Goal: Task Accomplishment & Management: Complete application form

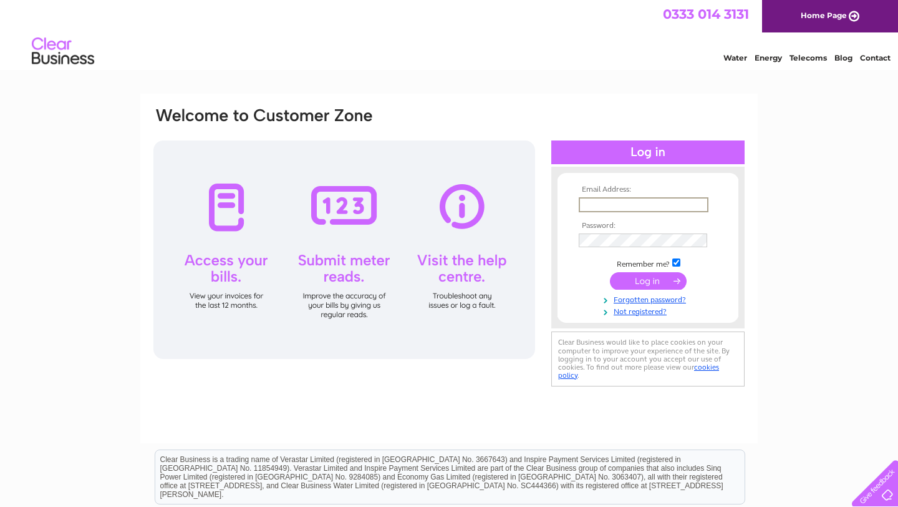
click at [604, 208] on input "text" at bounding box center [644, 204] width 130 height 15
type input "audraba@googlemail.com"
click at [605, 209] on input "text" at bounding box center [643, 204] width 129 height 14
type input "audraba@googlemail.com"
click at [647, 301] on link "Forgotten password?" at bounding box center [650, 299] width 142 height 12
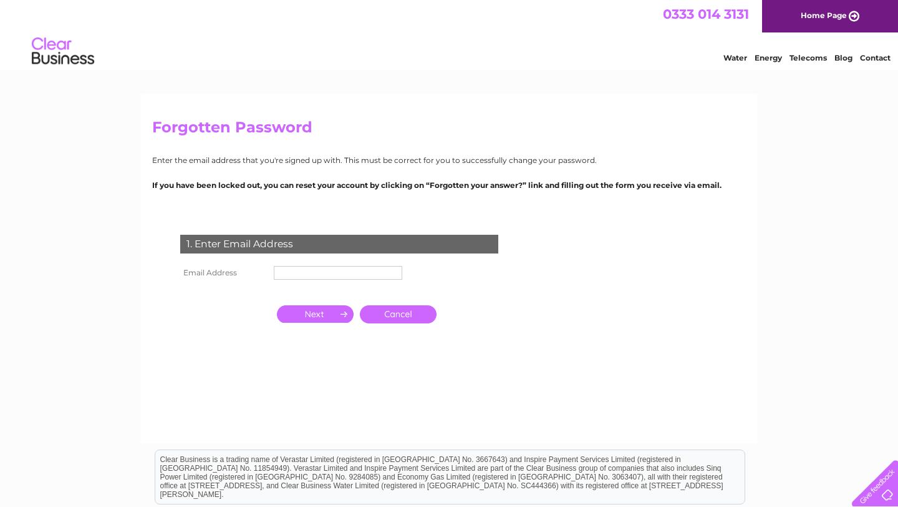
click at [343, 270] on input "text" at bounding box center [338, 273] width 129 height 14
type input "[EMAIL_ADDRESS][DOMAIN_NAME]"
click at [321, 315] on input "button" at bounding box center [315, 314] width 77 height 17
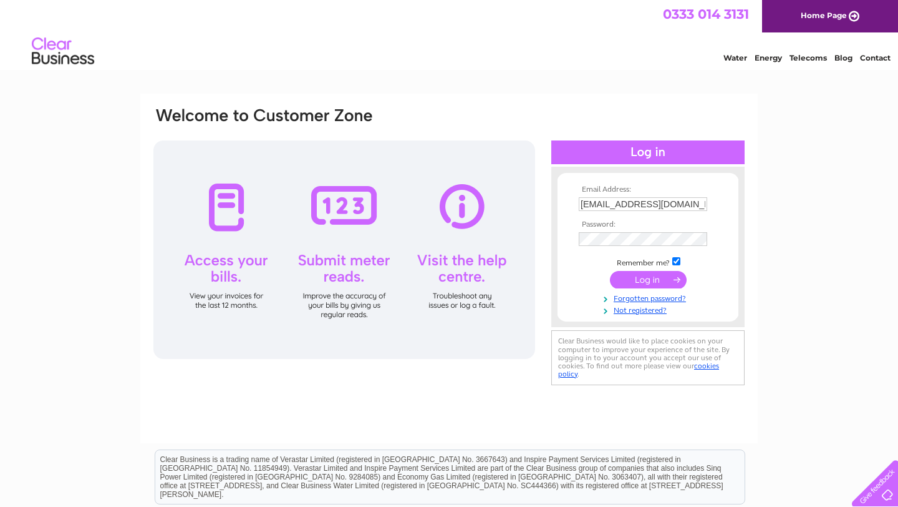
click at [646, 286] on input "submit" at bounding box center [648, 279] width 77 height 17
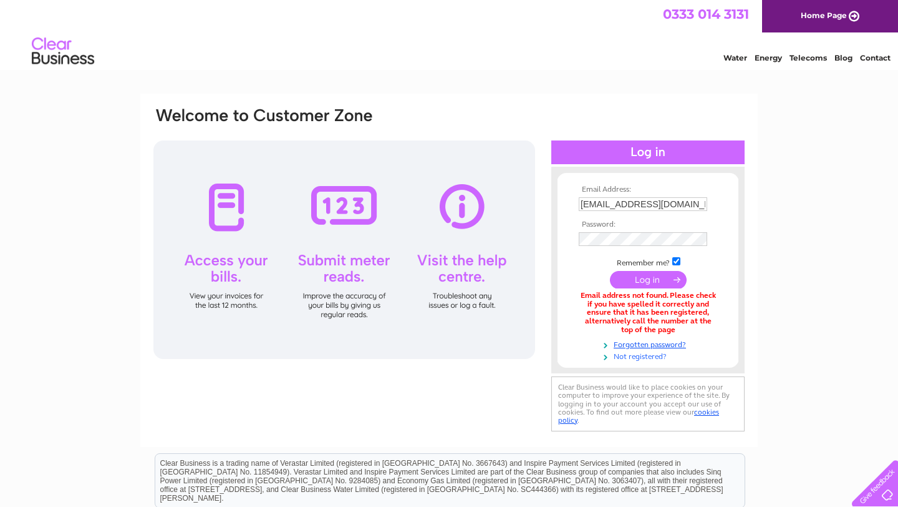
click at [643, 358] on link "Not registered?" at bounding box center [650, 355] width 142 height 12
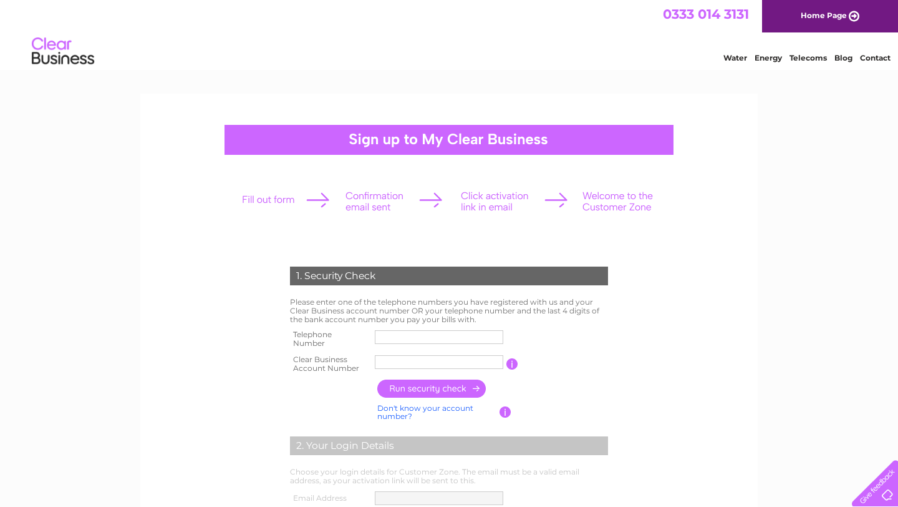
click at [421, 334] on input "text" at bounding box center [439, 337] width 129 height 14
type input "07341265668"
click at [383, 363] on input "text" at bounding box center [439, 361] width 130 height 15
type input "30321648"
click at [420, 394] on input "button" at bounding box center [432, 388] width 110 height 18
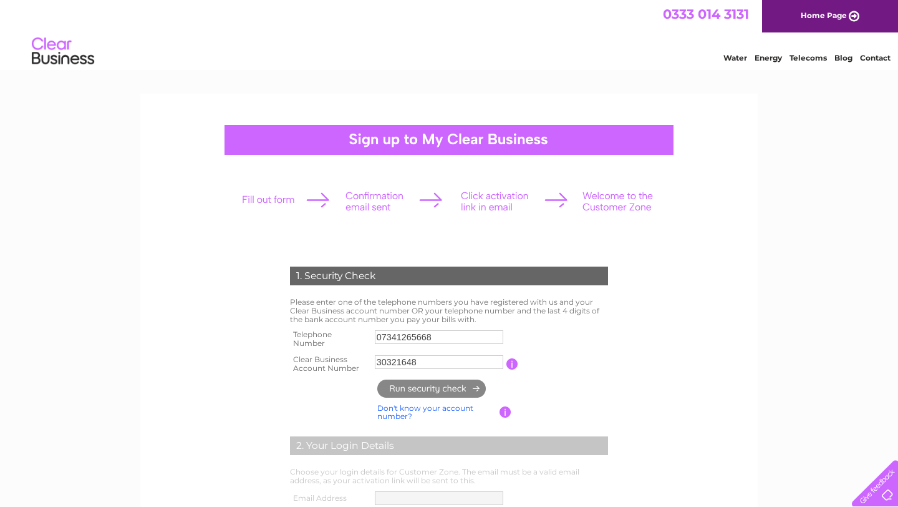
type input "**********"
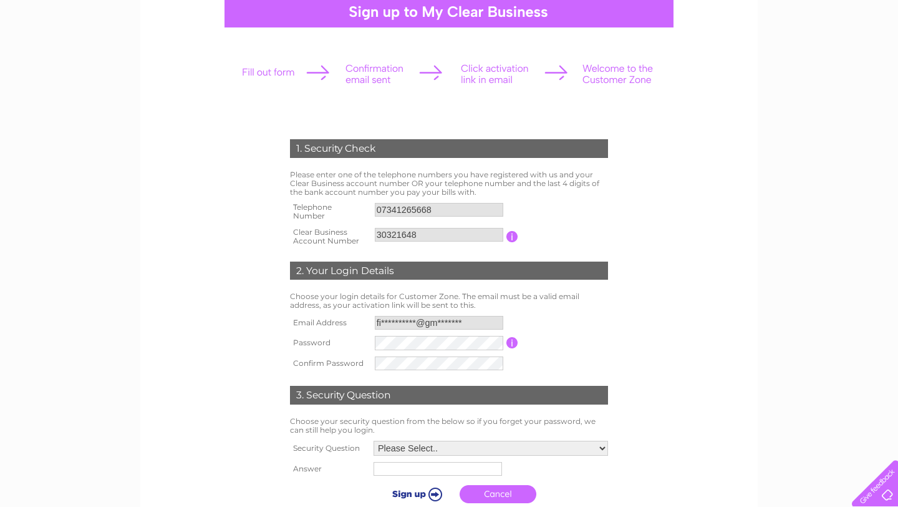
scroll to position [129, 0]
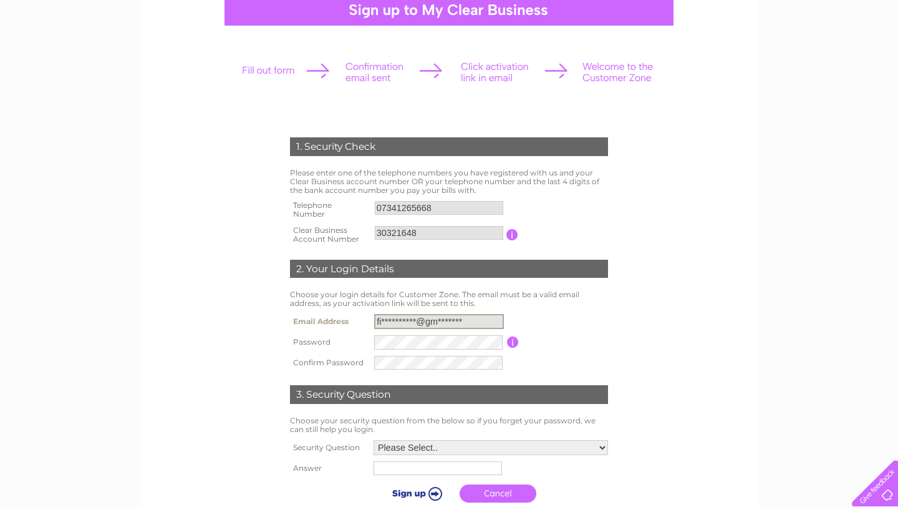
click at [422, 322] on input "**********" at bounding box center [439, 321] width 130 height 15
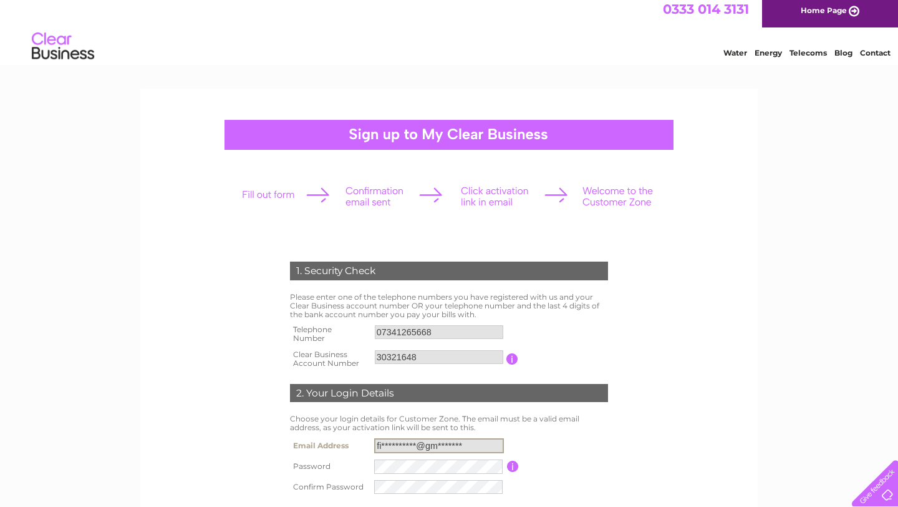
scroll to position [0, 0]
